Goal: Information Seeking & Learning: Learn about a topic

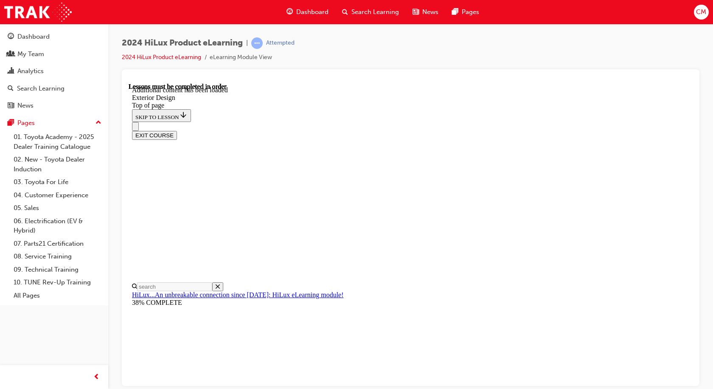
scroll to position [2239, 0]
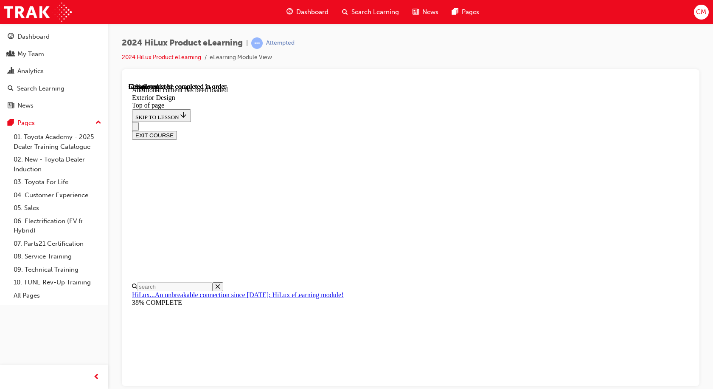
scroll to position [0, 0]
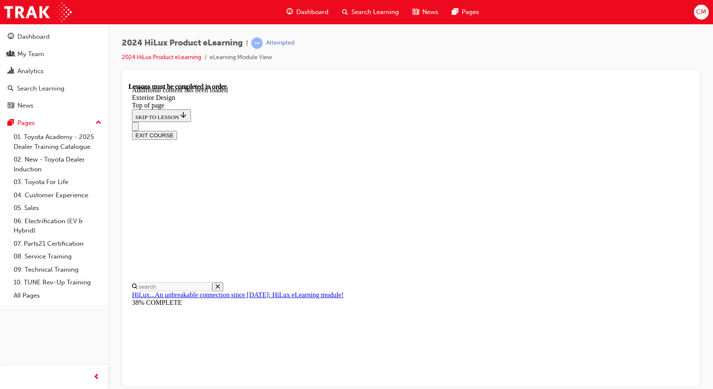
scroll to position [44, 0]
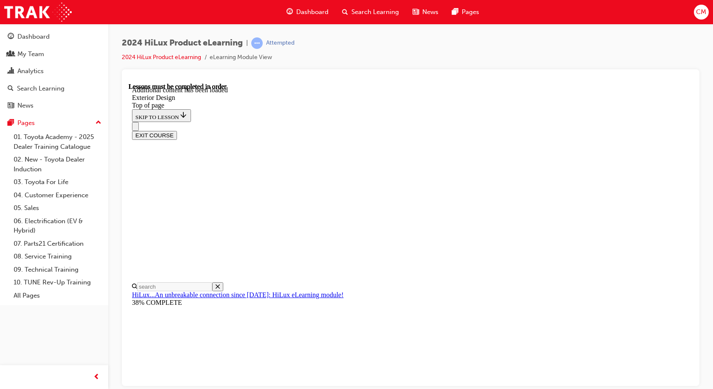
scroll to position [2731, 0]
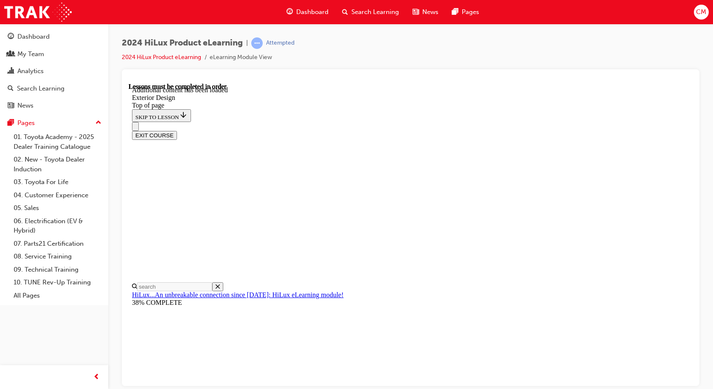
scroll to position [3027, 0]
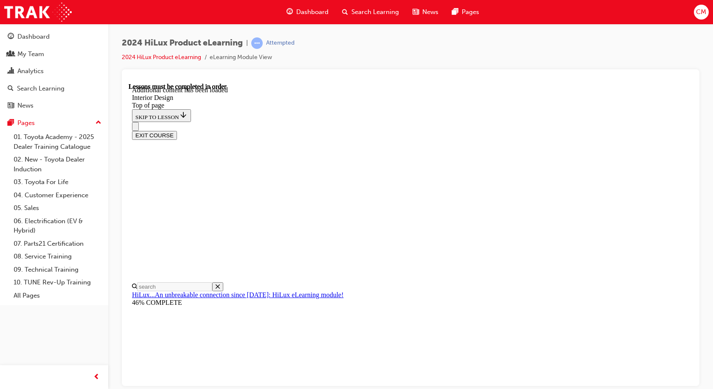
scroll to position [434, 0]
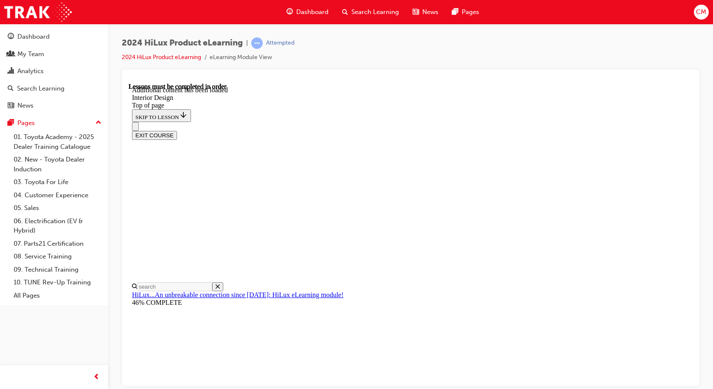
scroll to position [422, 0]
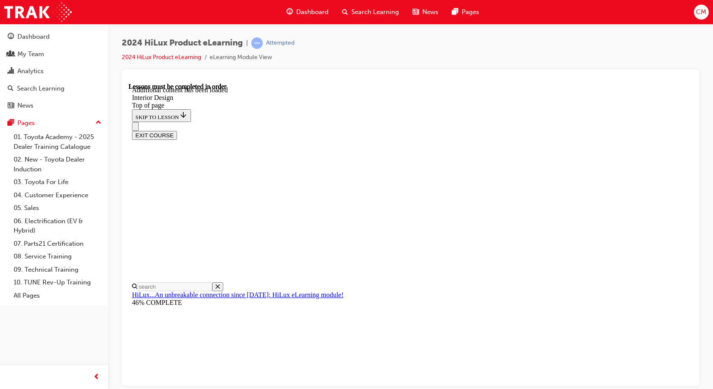
scroll to position [342, 0]
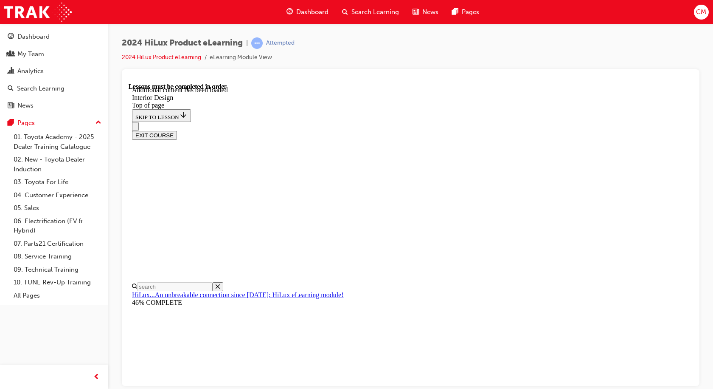
scroll to position [378, 0]
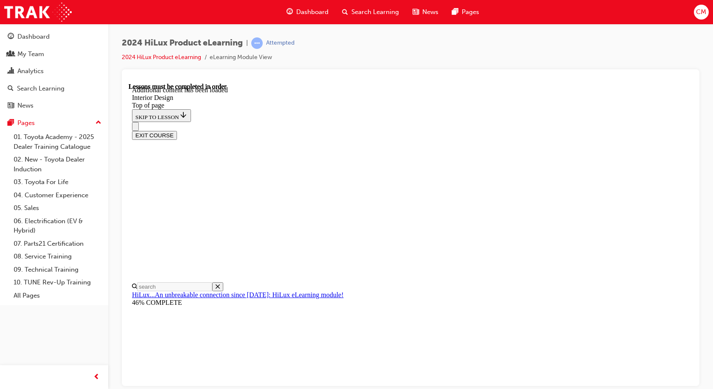
scroll to position [480, 0]
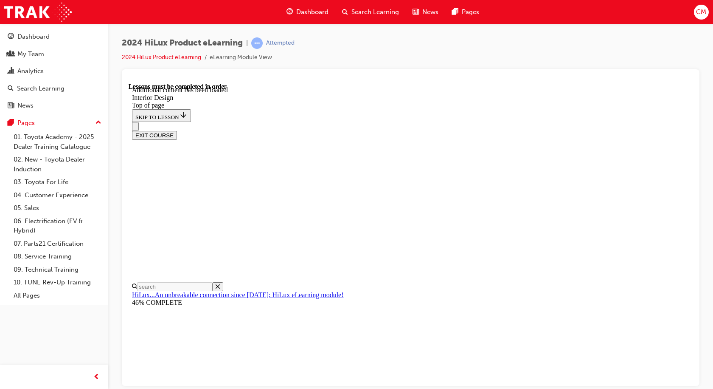
scroll to position [1152, 0]
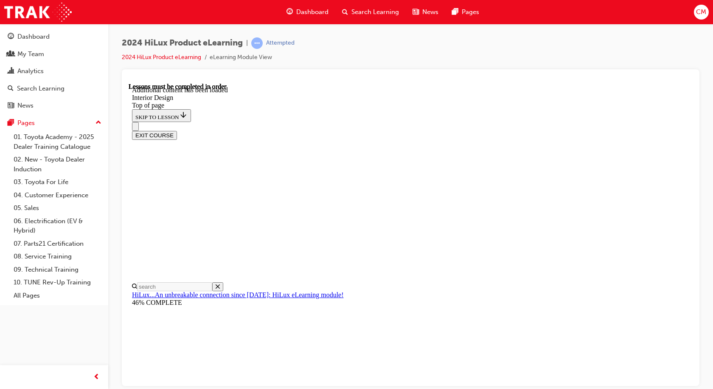
scroll to position [1160, 0]
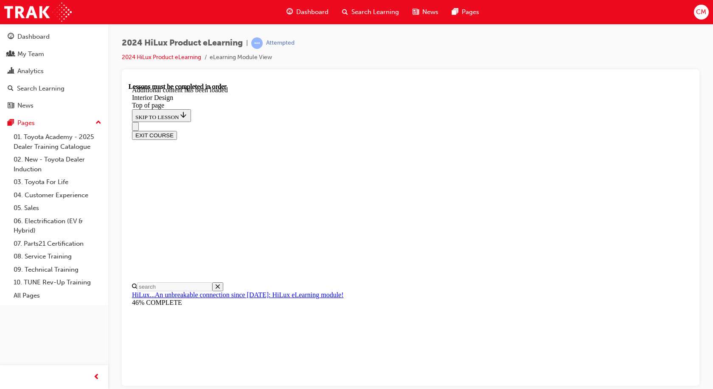
scroll to position [1202, 0]
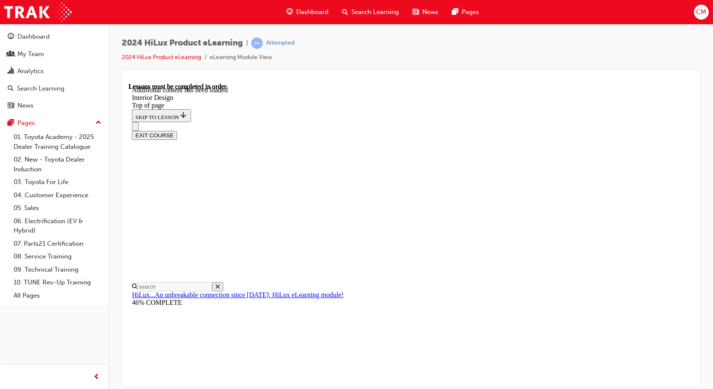
scroll to position [64, 0]
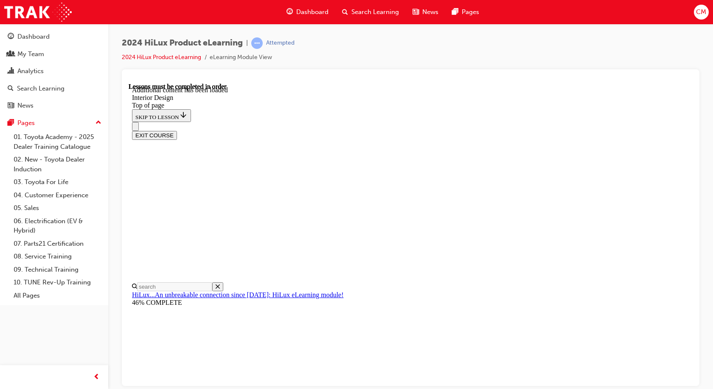
scroll to position [76, 0]
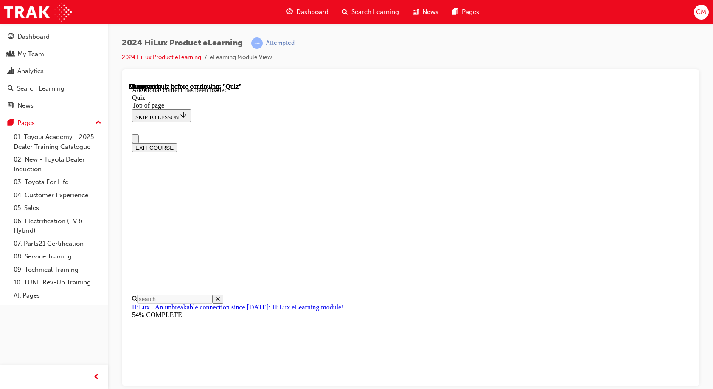
scroll to position [0, 0]
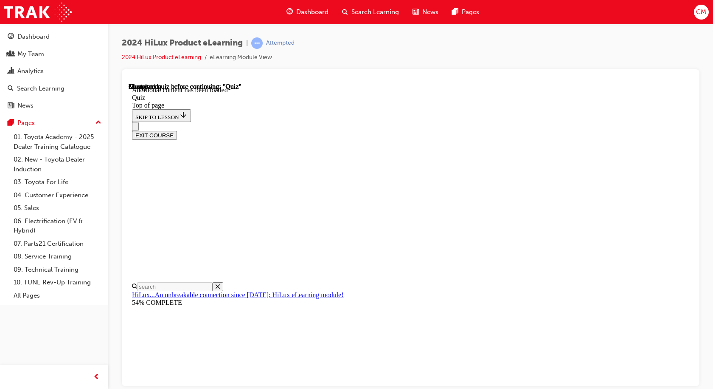
scroll to position [109, 0]
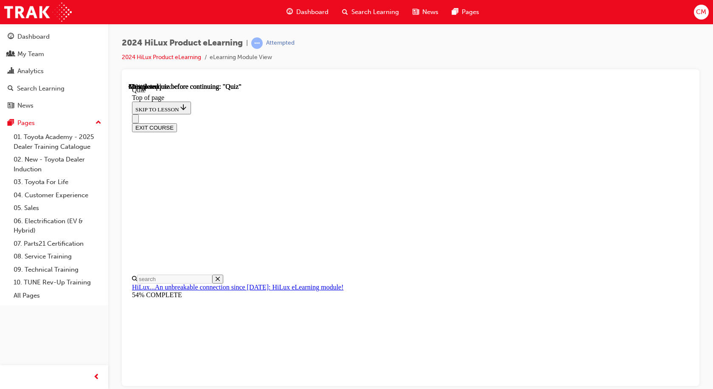
scroll to position [80, 0]
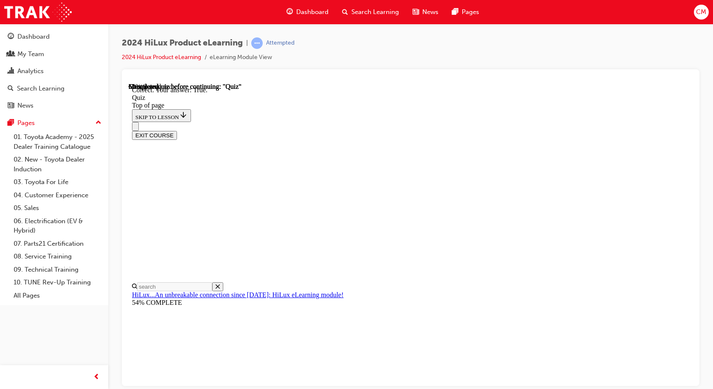
scroll to position [116, 0]
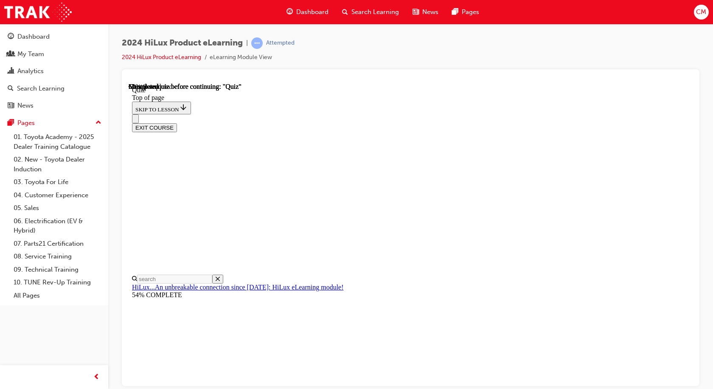
scroll to position [85, 0]
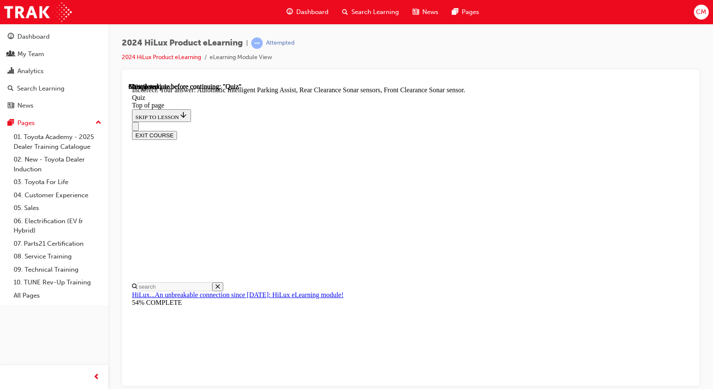
scroll to position [155, 0]
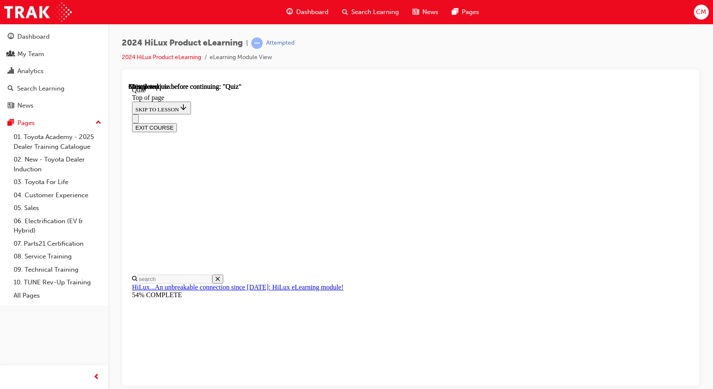
scroll to position [75, 0]
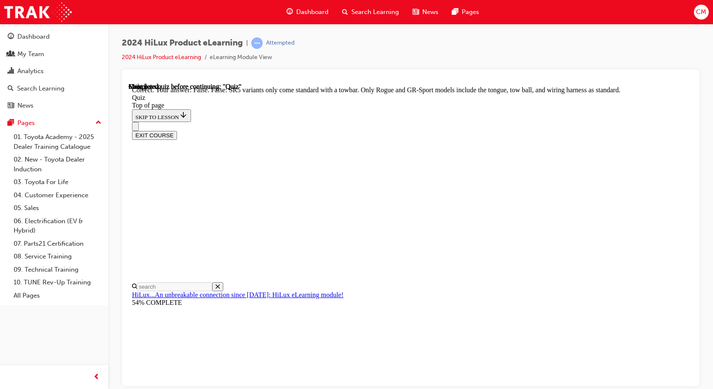
scroll to position [163, 0]
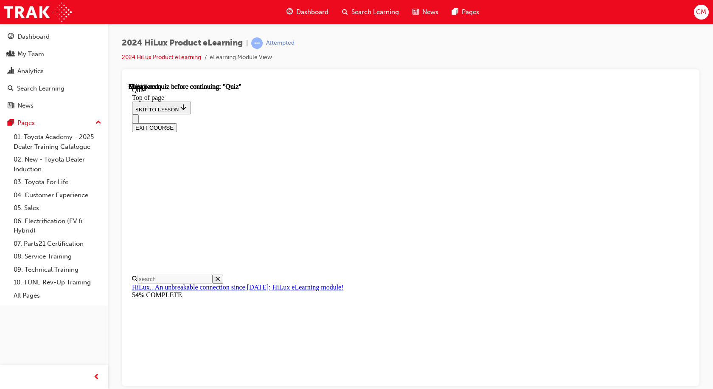
scroll to position [158, 0]
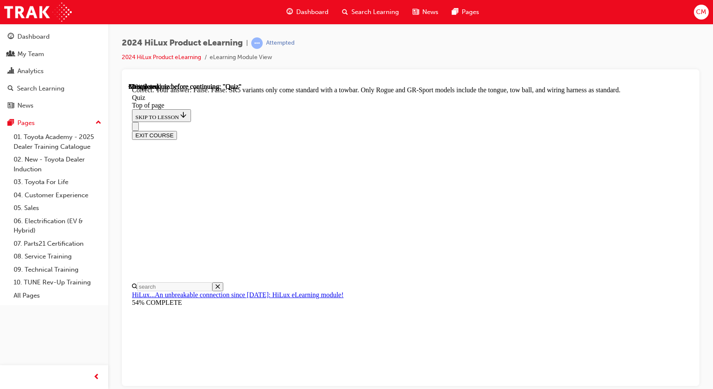
scroll to position [163, 0]
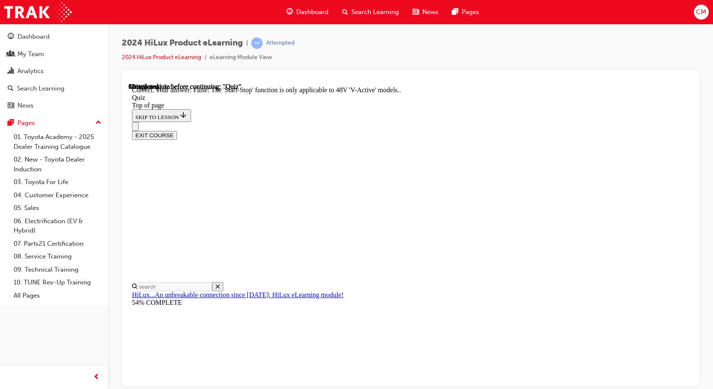
scroll to position [104, 0]
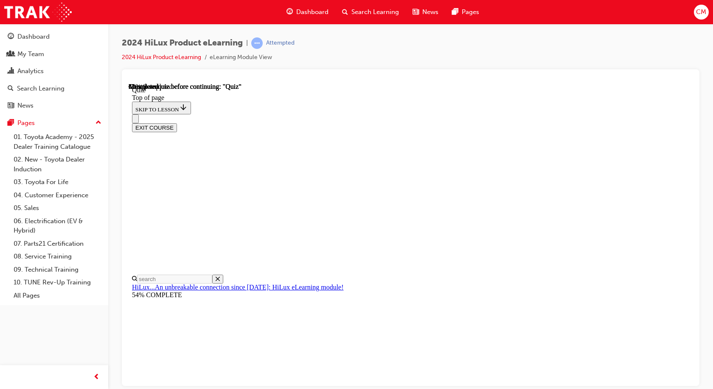
scroll to position [80, 0]
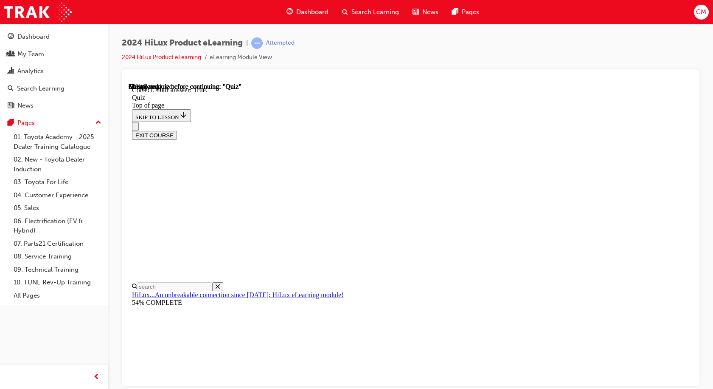
scroll to position [116, 0]
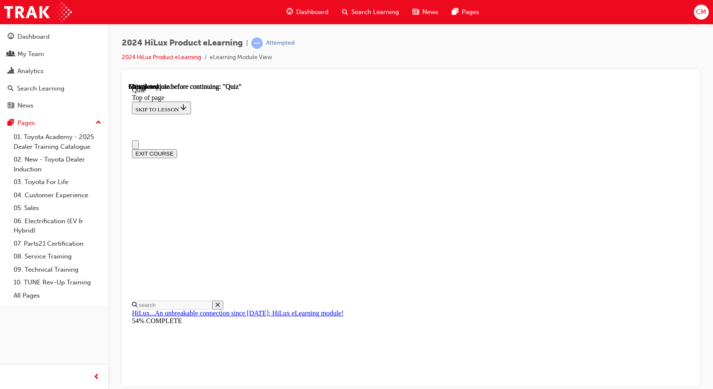
scroll to position [42, 0]
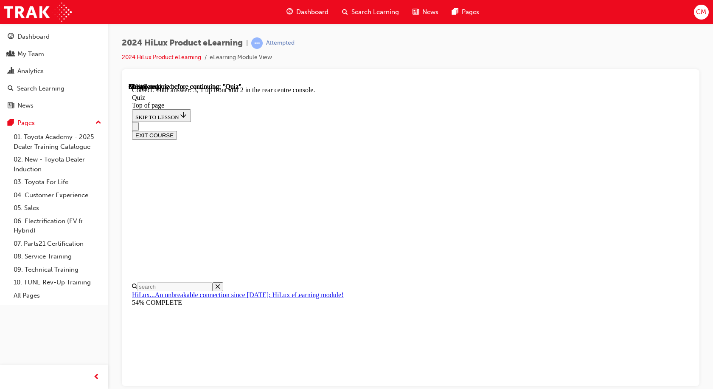
scroll to position [135, 0]
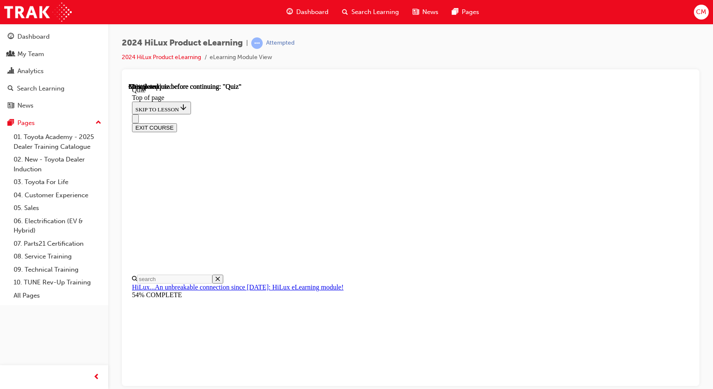
scroll to position [42, 0]
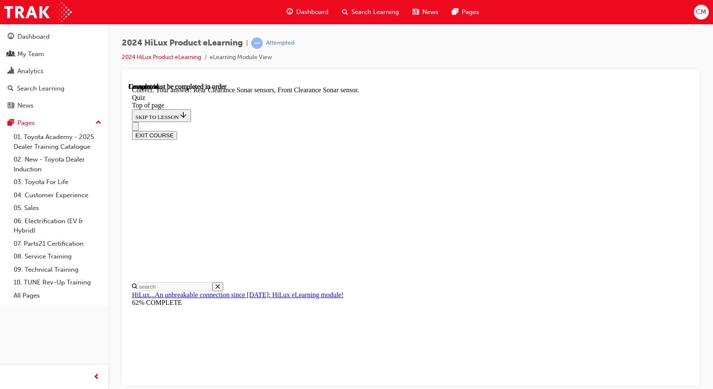
scroll to position [155, 0]
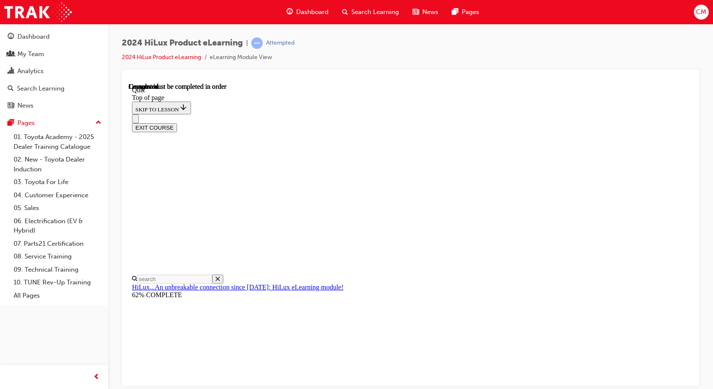
scroll to position [170, 0]
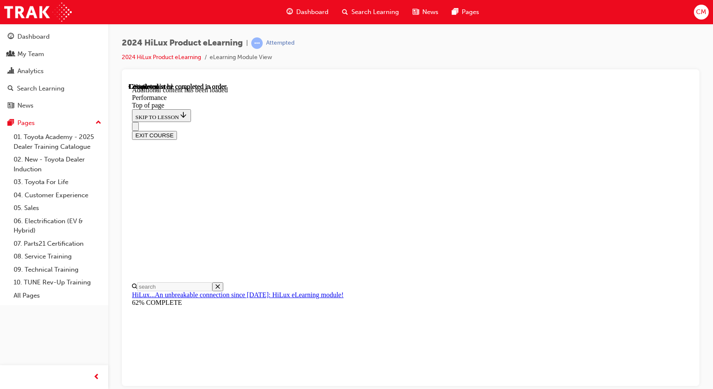
scroll to position [696, 0]
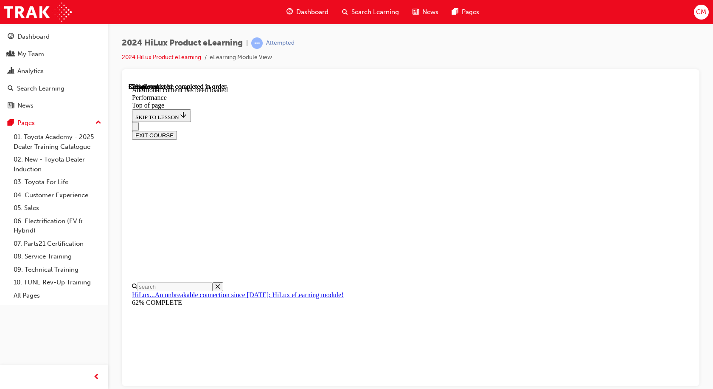
click at [567, 121] on div "EXIT COURSE" at bounding box center [407, 130] width 551 height 18
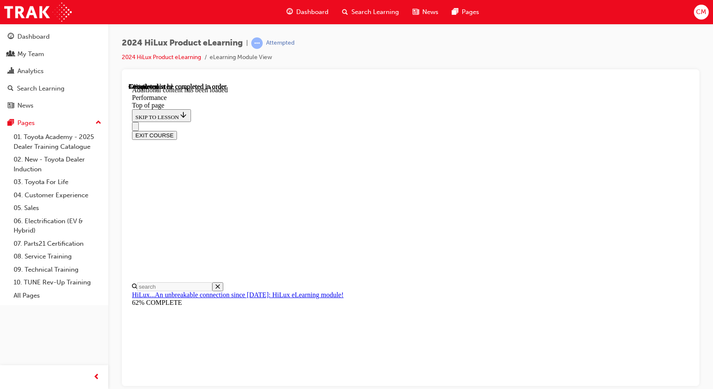
scroll to position [3236, 0]
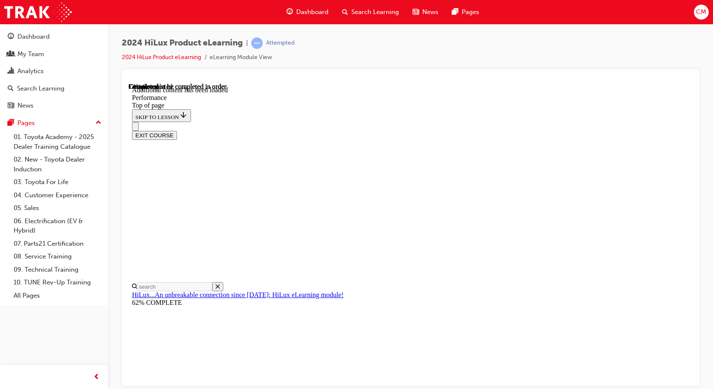
scroll to position [5096, 0]
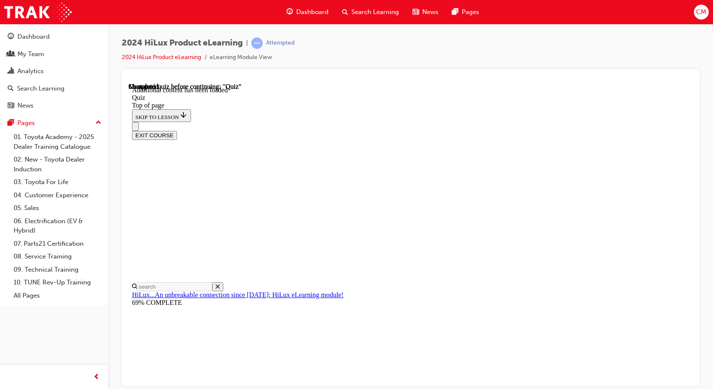
scroll to position [26, 0]
drag, startPoint x: 336, startPoint y: 164, endPoint x: 550, endPoint y: 176, distance: 213.9
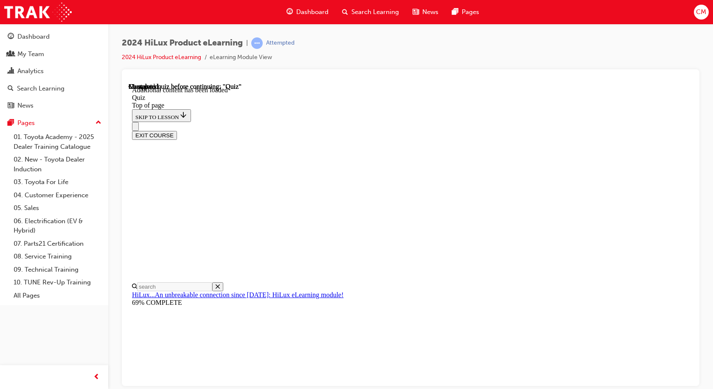
copy p "With the introduction of 48V 'V-Active' technology, what information will the M…"
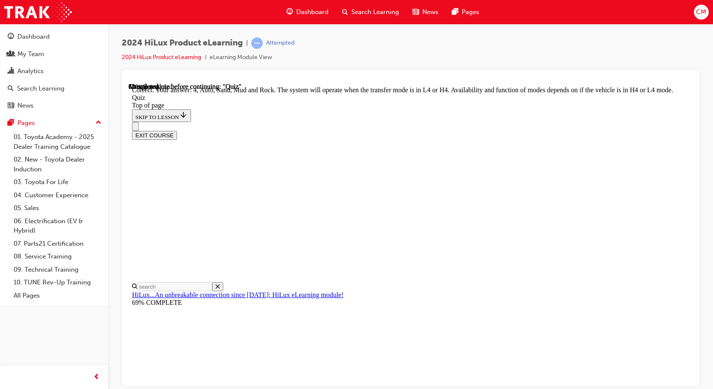
scroll to position [231, 0]
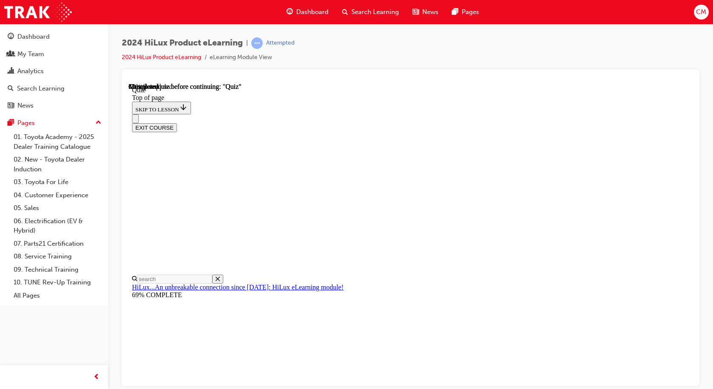
scroll to position [85, 0]
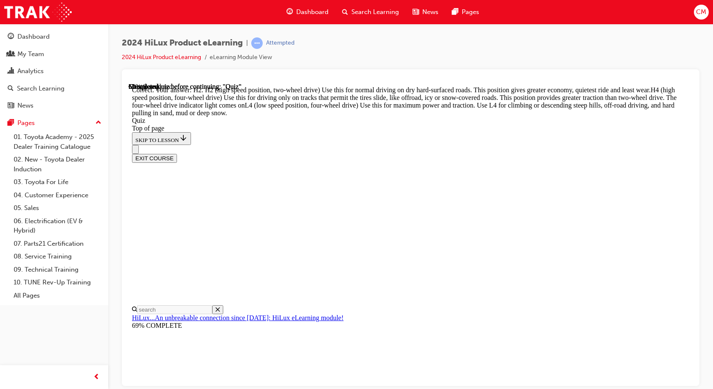
scroll to position [302, 0]
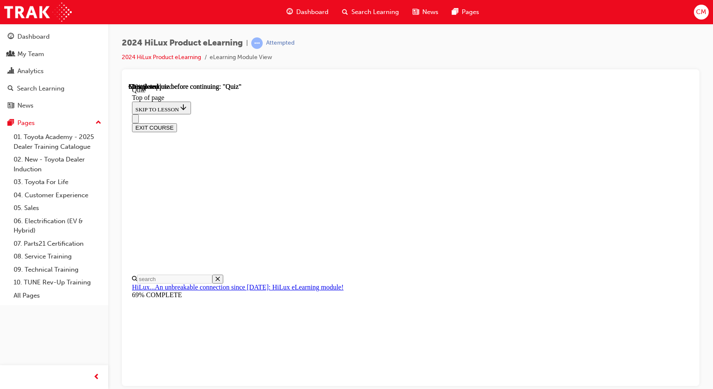
scroll to position [85, 0]
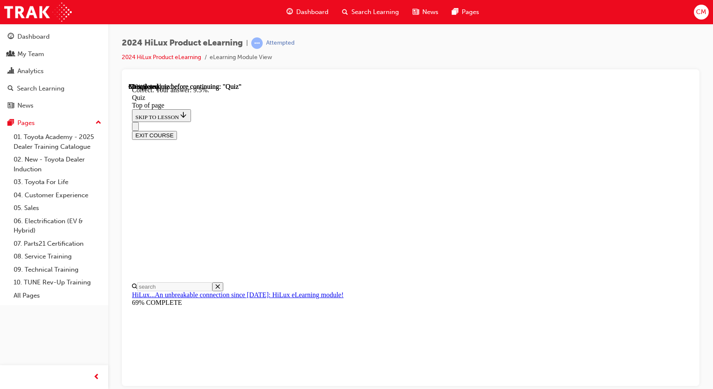
scroll to position [198, 0]
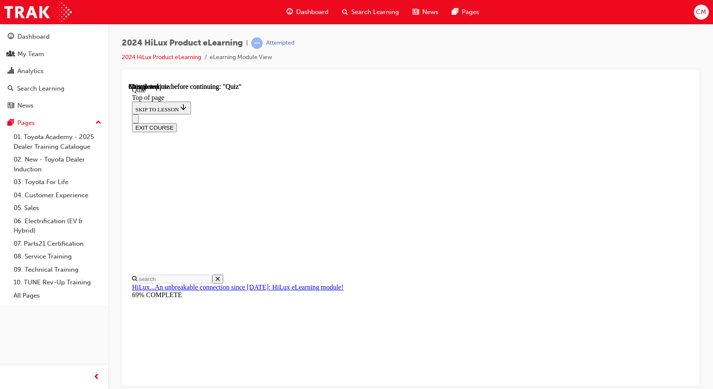
scroll to position [75, 0]
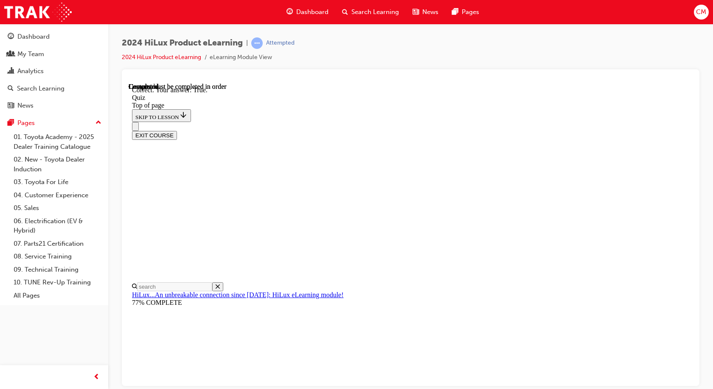
scroll to position [101, 0]
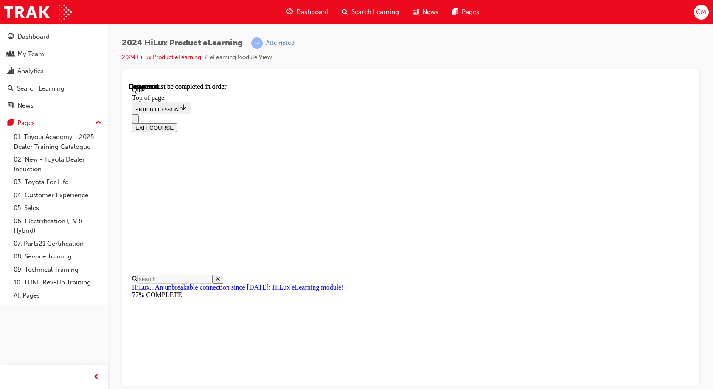
scroll to position [158, 0]
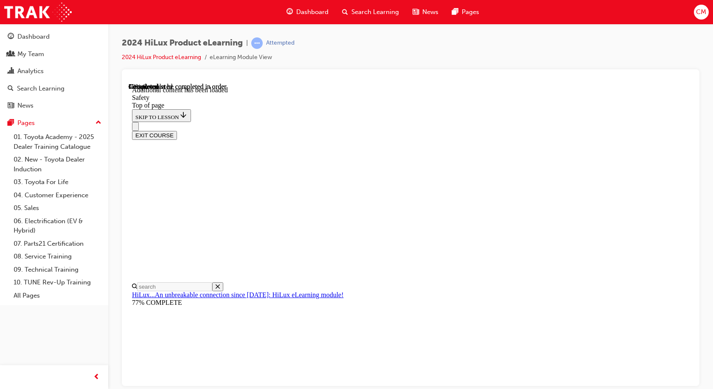
scroll to position [448, 0]
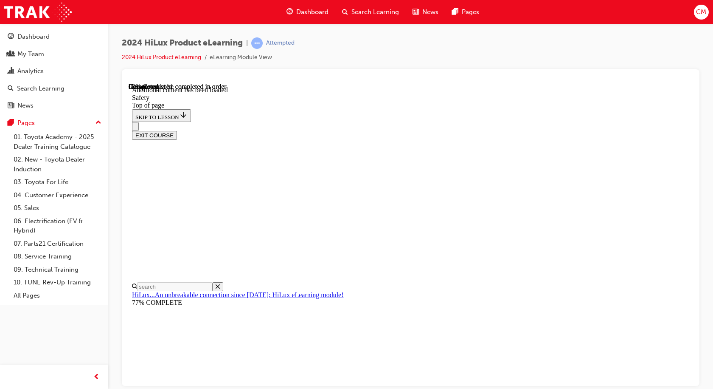
scroll to position [1691, 0]
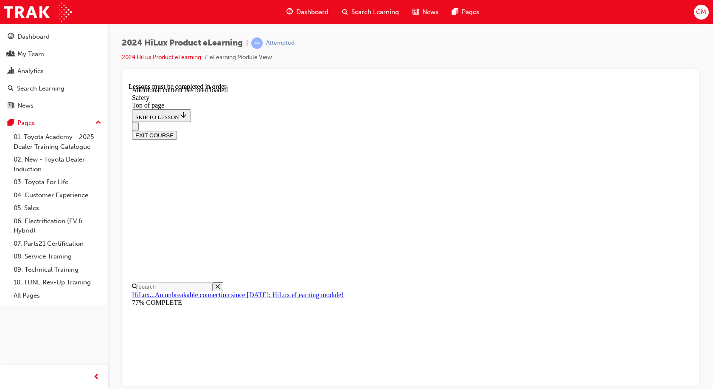
scroll to position [1663, 0]
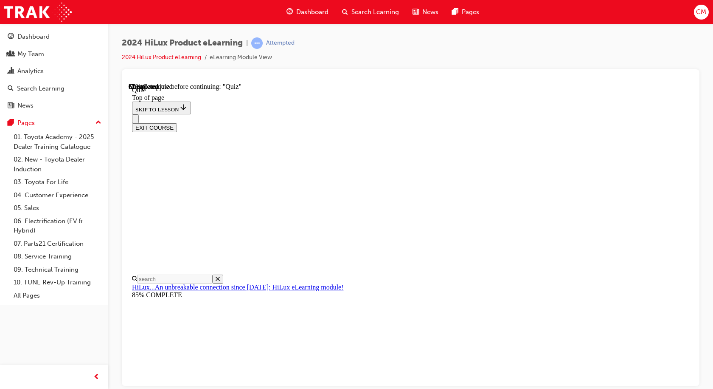
scroll to position [0, 0]
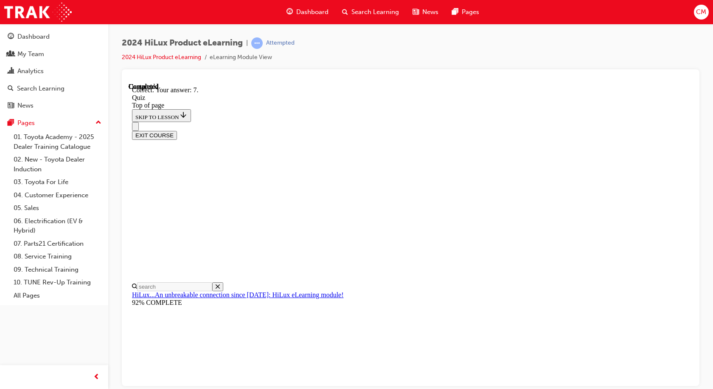
scroll to position [135, 0]
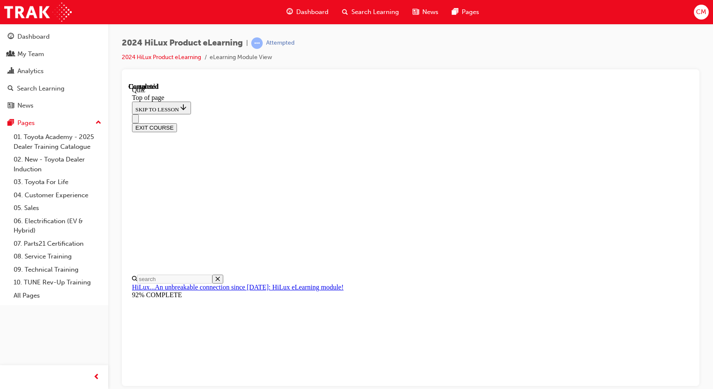
scroll to position [158, 0]
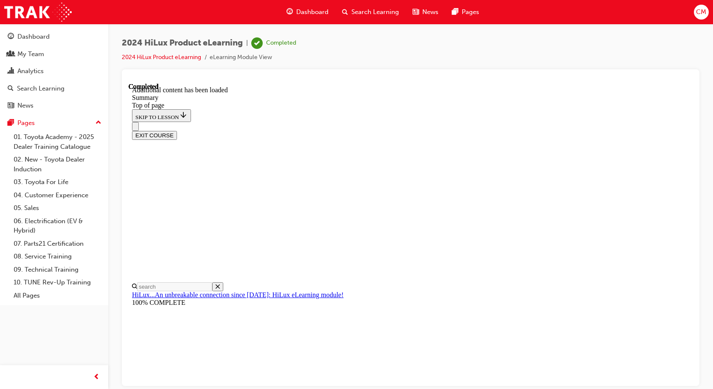
scroll to position [0, 0]
